Goal: Check status: Check status

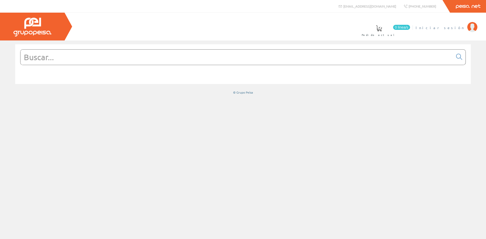
click at [459, 28] on span "Iniciar sesión" at bounding box center [440, 27] width 49 height 5
click at [456, 25] on link "[PERSON_NAME]" at bounding box center [447, 23] width 59 height 5
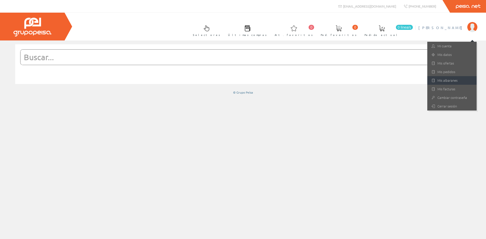
click at [446, 82] on link "Mis albaranes" at bounding box center [451, 80] width 49 height 9
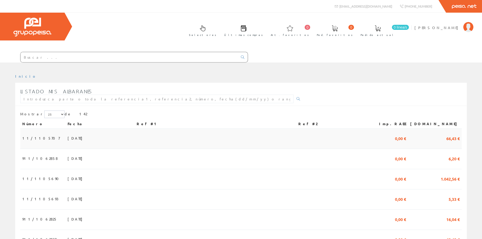
click at [68, 139] on span "[DATE]" at bounding box center [76, 138] width 17 height 9
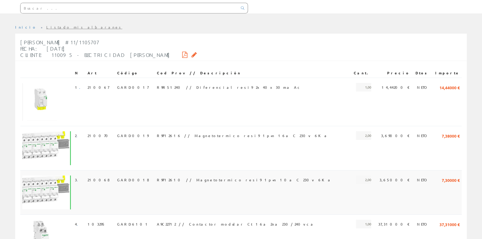
scroll to position [122, 0]
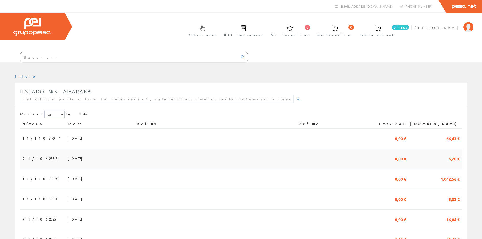
click at [68, 155] on span "[DATE]" at bounding box center [76, 158] width 17 height 9
click at [29, 181] on span "11/1105690" at bounding box center [41, 178] width 39 height 9
click at [68, 198] on span "24/09/2025" at bounding box center [76, 199] width 17 height 9
click at [68, 219] on span "24/09/2025" at bounding box center [76, 219] width 17 height 9
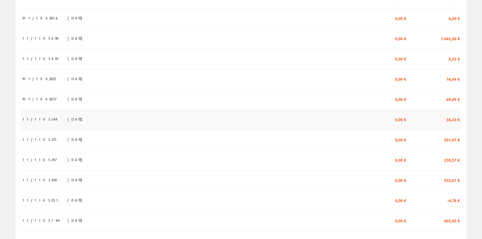
scroll to position [101, 0]
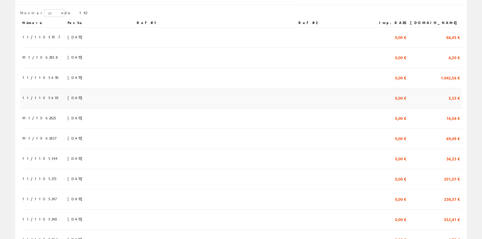
drag, startPoint x: 25, startPoint y: 97, endPoint x: 92, endPoint y: 97, distance: 67.1
click at [25, 97] on span "11/1105693" at bounding box center [40, 97] width 36 height 9
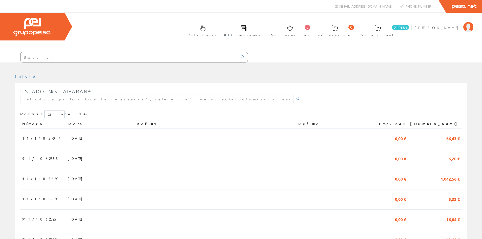
scroll to position [101, 0]
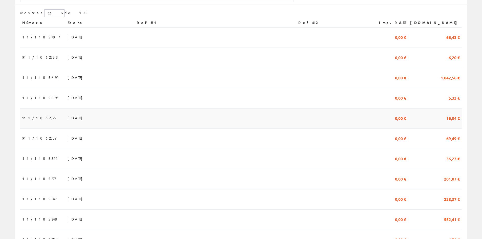
click at [68, 119] on span "24/09/2025" at bounding box center [76, 118] width 17 height 9
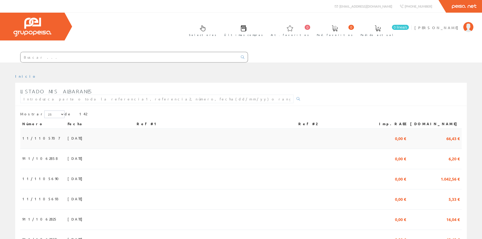
click at [35, 135] on span "11/1105707" at bounding box center [40, 138] width 37 height 9
click at [30, 138] on span "11/1105707" at bounding box center [40, 138] width 37 height 9
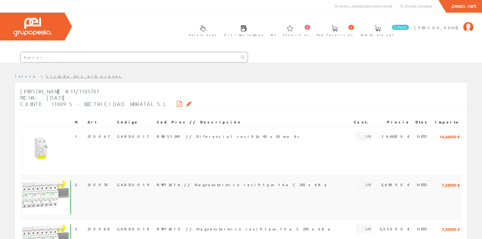
scroll to position [122, 0]
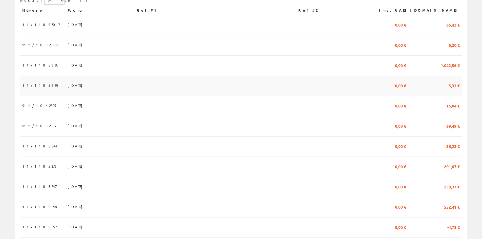
scroll to position [152, 0]
